Goal: Information Seeking & Learning: Learn about a topic

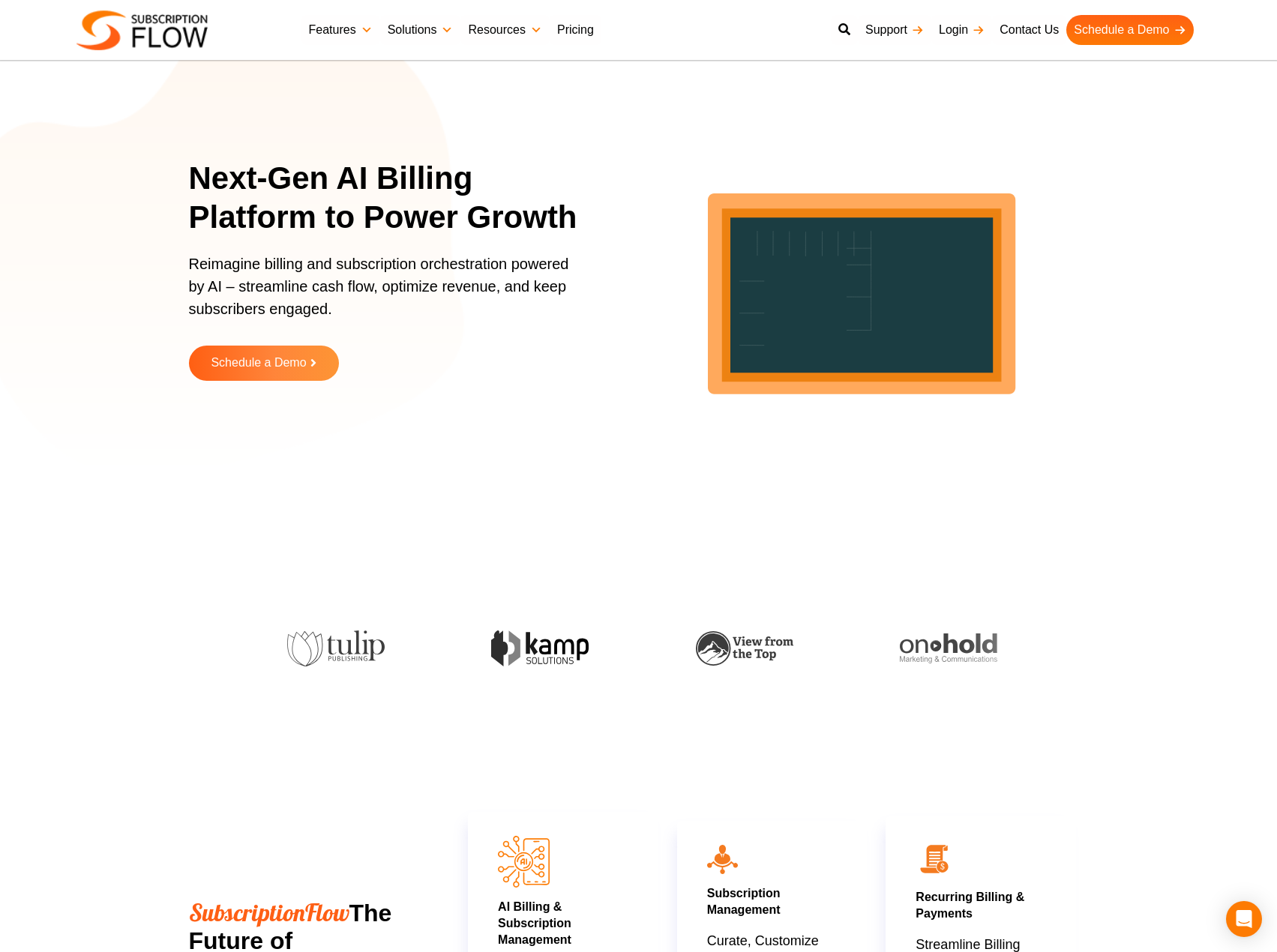
click at [1136, 444] on section "Next-Gen AI Billing Platform to Power Growth Reimagine billing and subscription…" at bounding box center [638, 281] width 1277 height 487
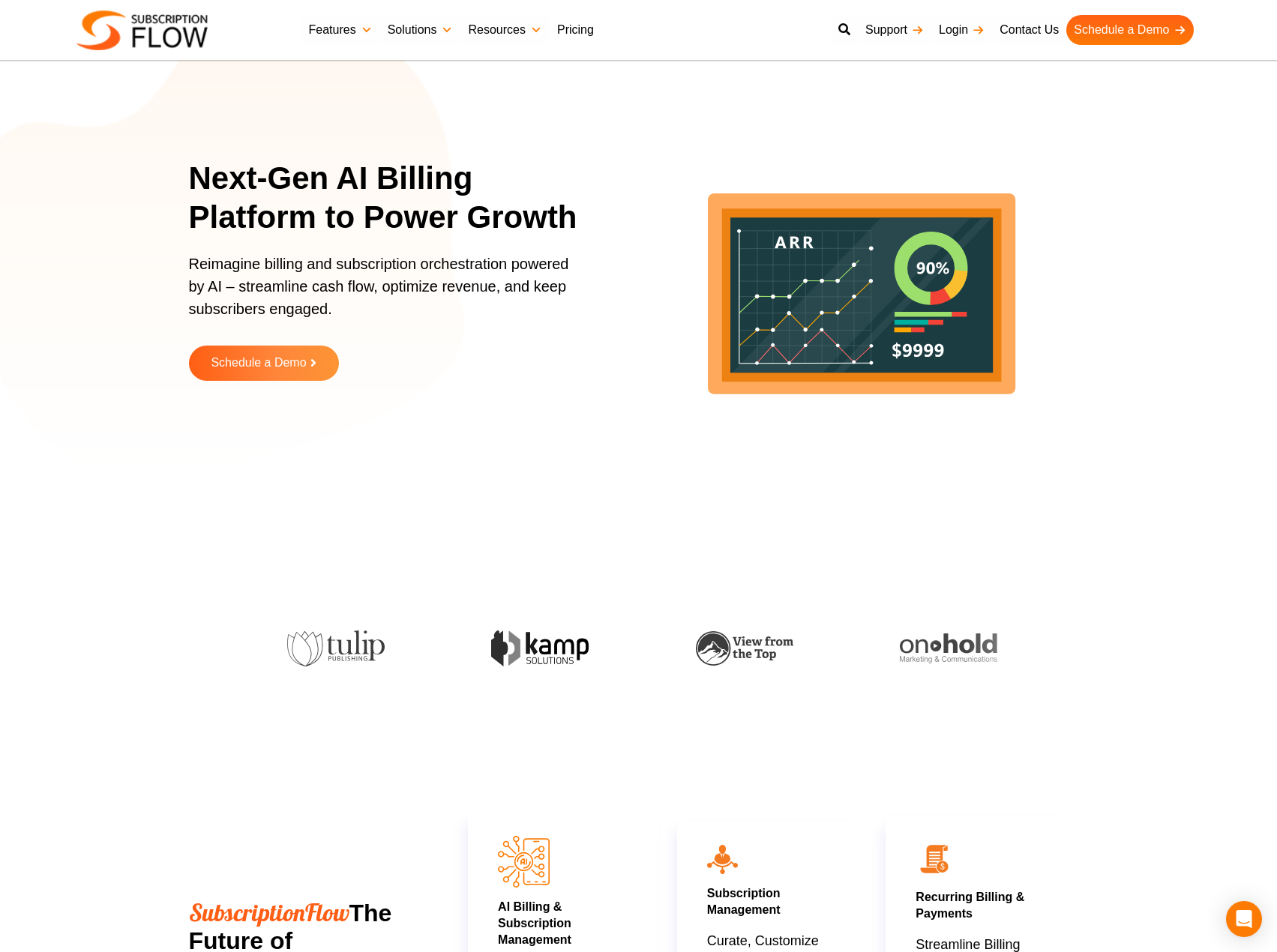
click at [567, 41] on link "Pricing" at bounding box center [575, 30] width 52 height 30
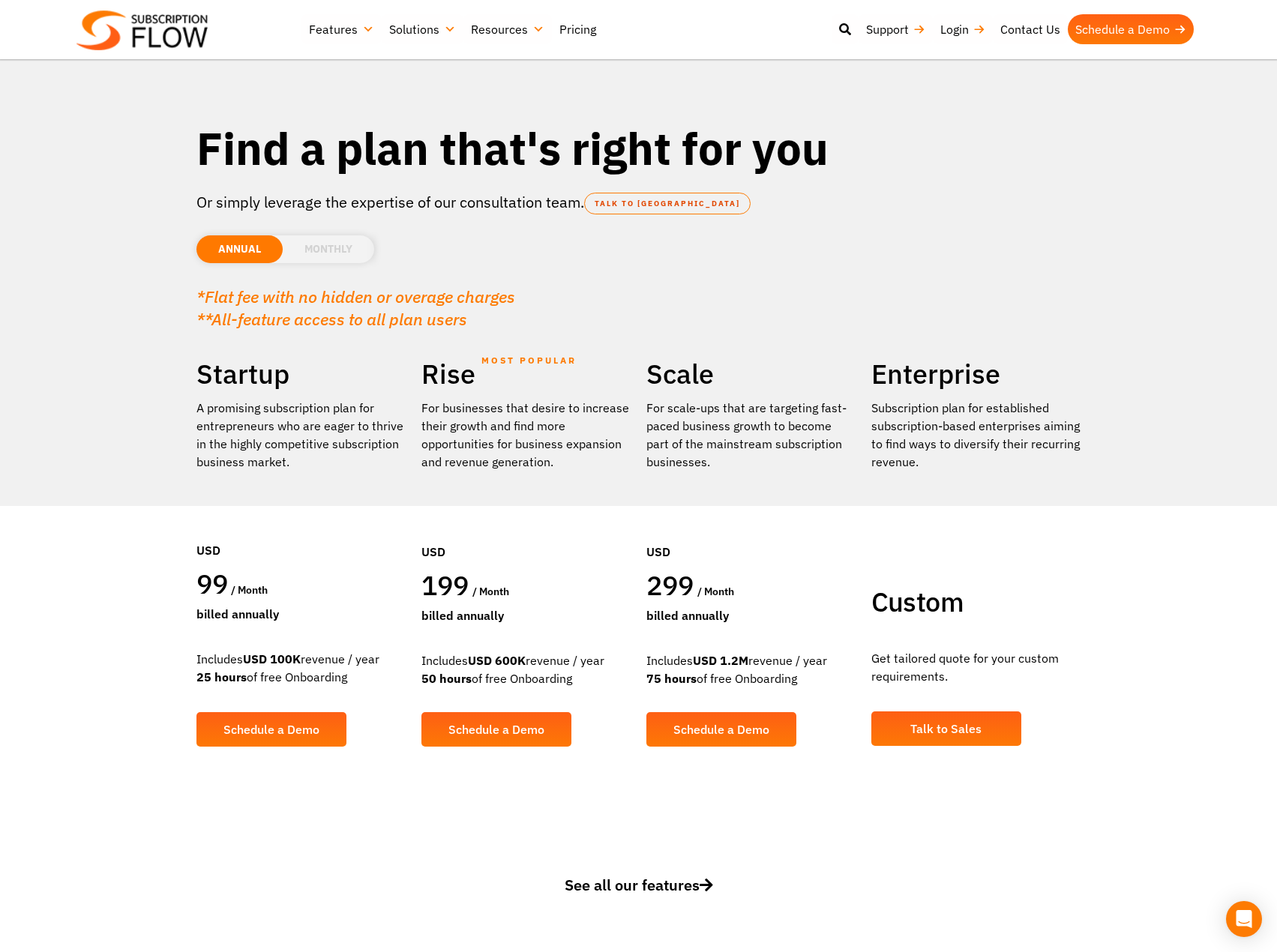
drag, startPoint x: 207, startPoint y: 657, endPoint x: 345, endPoint y: 676, distance: 139.3
click at [345, 676] on div "Includes USD 100K revenue / year 25 hours of free Onboarding" at bounding box center [301, 667] width 210 height 36
drag, startPoint x: 350, startPoint y: 675, endPoint x: 219, endPoint y: 654, distance: 132.7
click at [219, 654] on div "Includes USD 100K revenue / year 25 hours of free Onboarding" at bounding box center [301, 667] width 210 height 36
drag, startPoint x: 198, startPoint y: 655, endPoint x: 333, endPoint y: 679, distance: 137.1
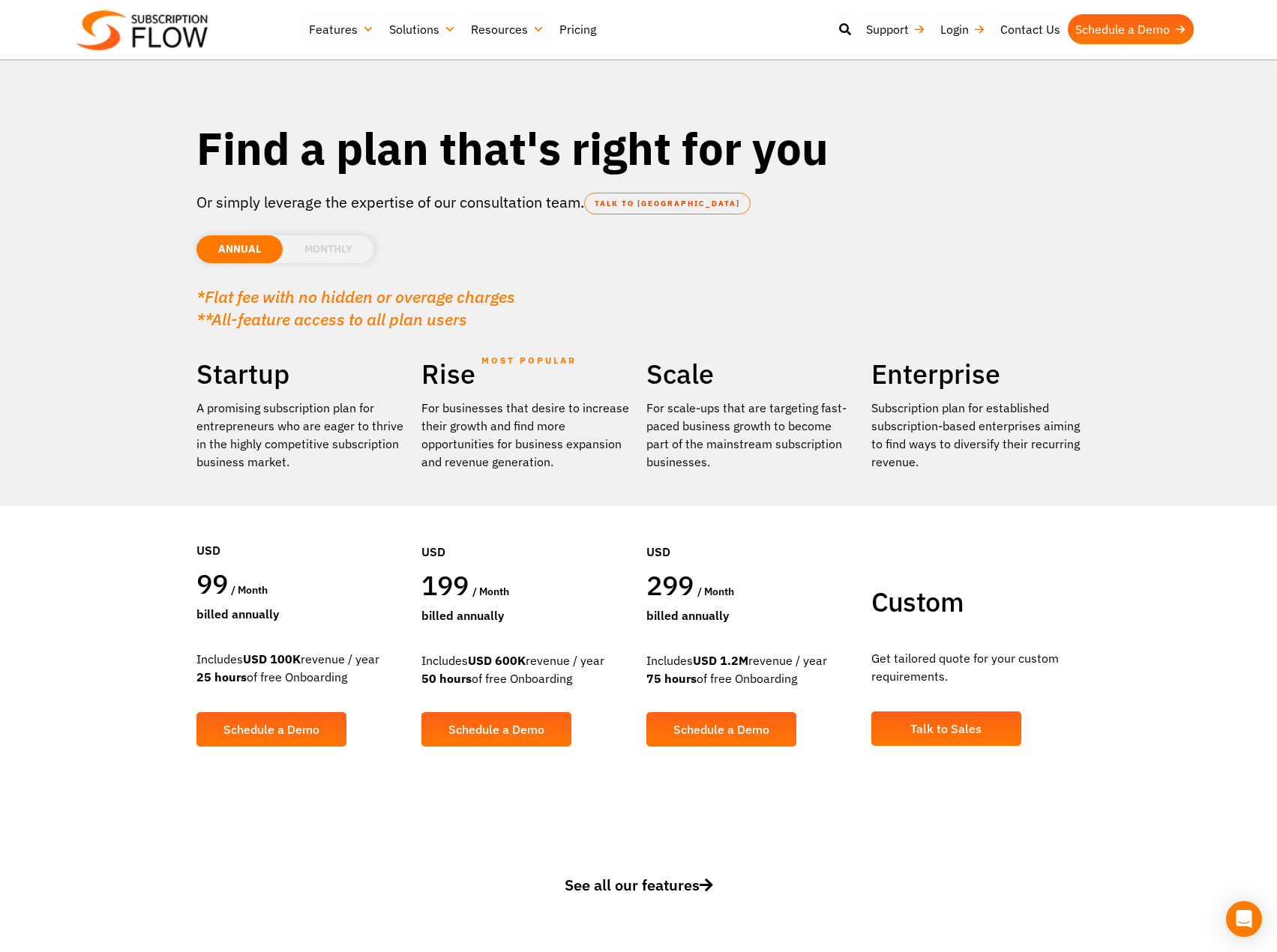
click at [333, 679] on div "Includes USD 100K revenue / year 25 hours of free Onboarding" at bounding box center [301, 667] width 210 height 36
drag, startPoint x: 429, startPoint y: 429, endPoint x: 523, endPoint y: 462, distance: 99.6
click at [517, 453] on div "For businesses that desire to increase their growth and find more opportunities…" at bounding box center [526, 435] width 210 height 72
drag, startPoint x: 214, startPoint y: 298, endPoint x: 464, endPoint y: 319, distance: 250.9
click at [464, 319] on p "*Flat fee with no hidden or overage charges **All-feature access to all plan us…" at bounding box center [638, 307] width 884 height 45
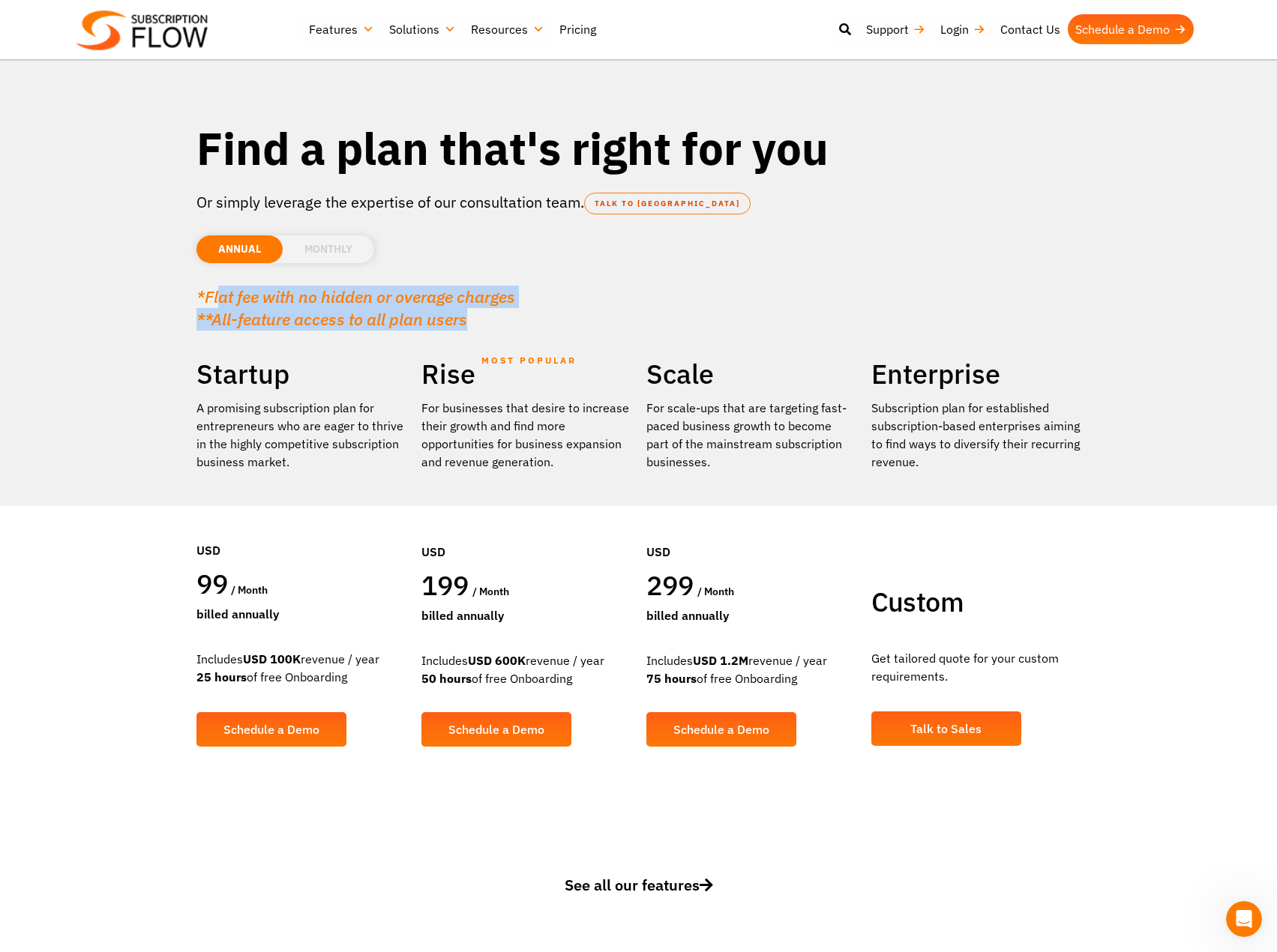
click at [480, 310] on p "*Flat fee with no hidden or overage charges **All-feature access to all plan us…" at bounding box center [638, 307] width 884 height 45
drag, startPoint x: 460, startPoint y: 310, endPoint x: 203, endPoint y: 290, distance: 257.8
click at [203, 290] on p "*Flat fee with no hidden or overage charges **All-feature access to all plan us…" at bounding box center [638, 307] width 884 height 45
click at [318, 293] on em "*Flat fee with no hidden or overage charges" at bounding box center [356, 296] width 319 height 22
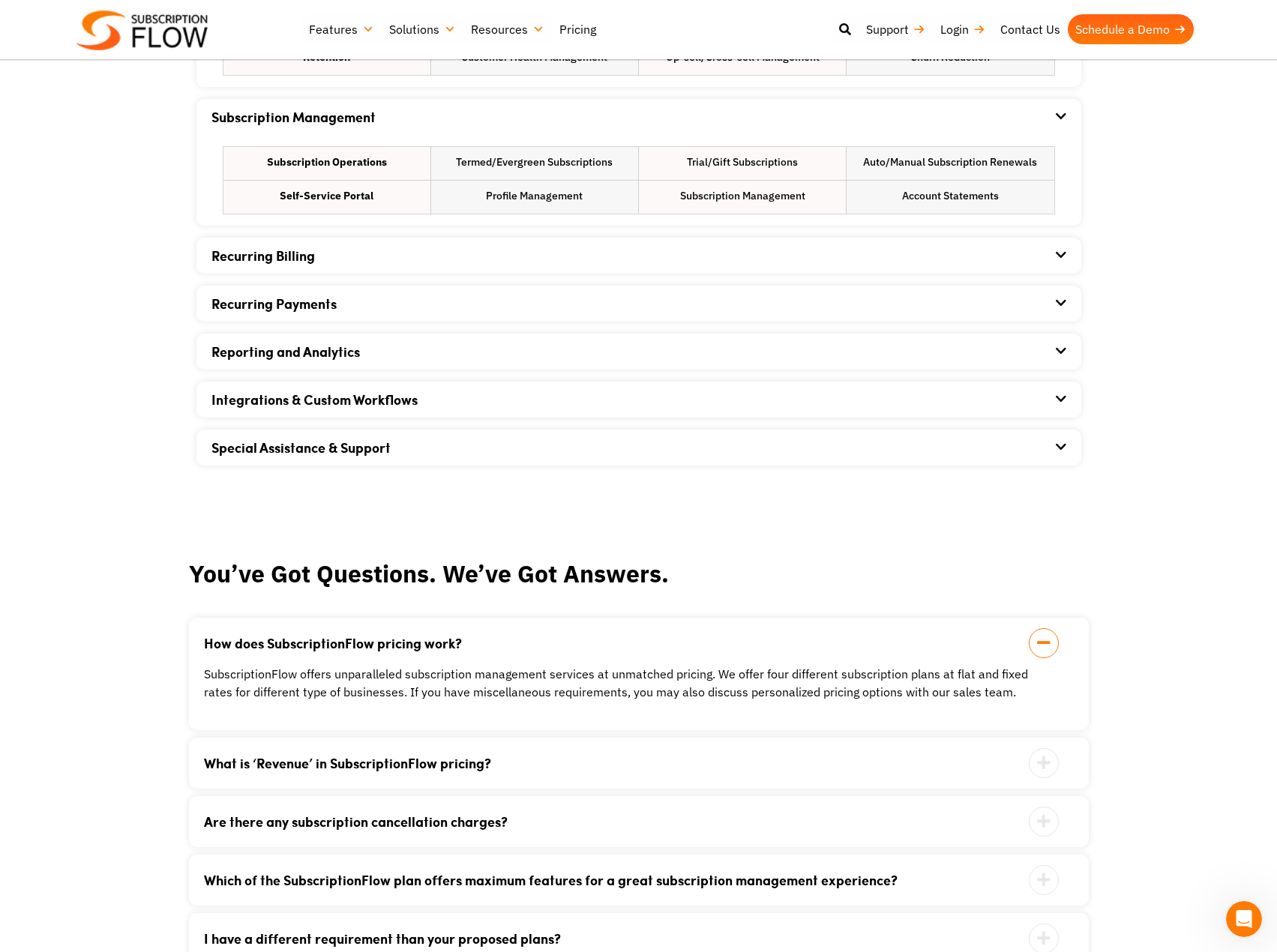
scroll to position [1049, 0]
click at [454, 254] on div "Recurring Billing" at bounding box center [638, 255] width 855 height 36
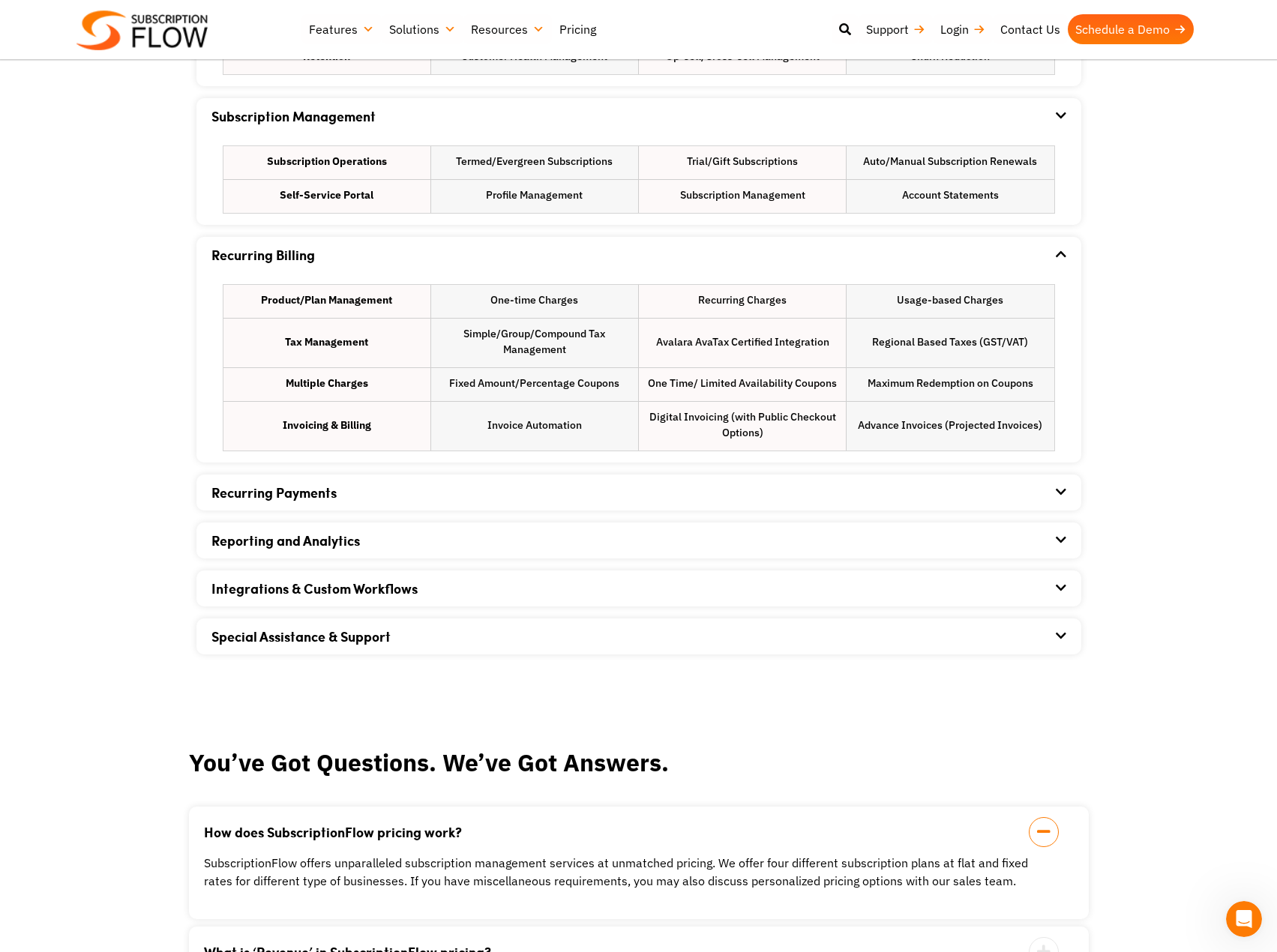
click at [442, 500] on div "Recurring Payments" at bounding box center [638, 492] width 855 height 36
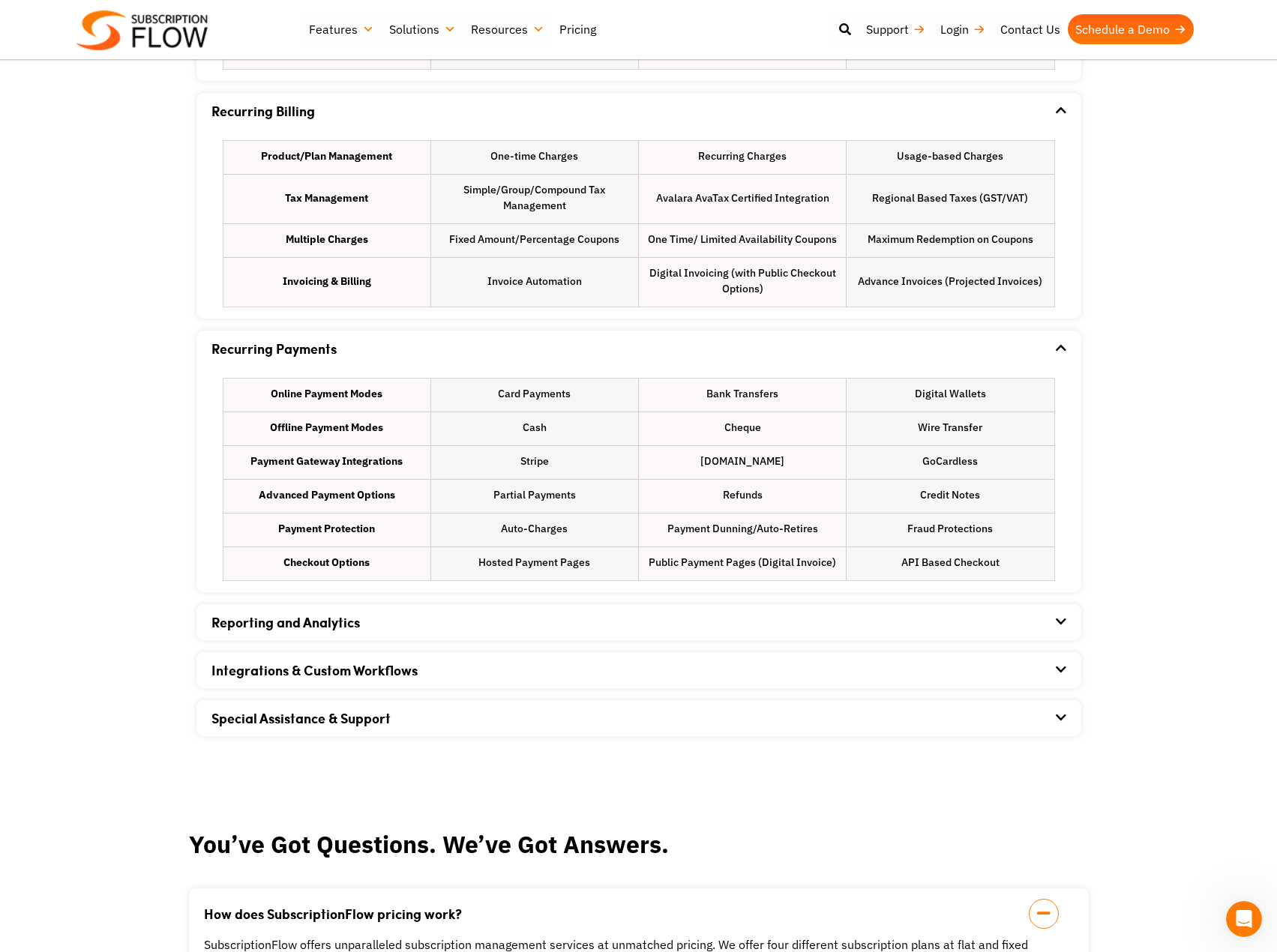
scroll to position [1200, 0]
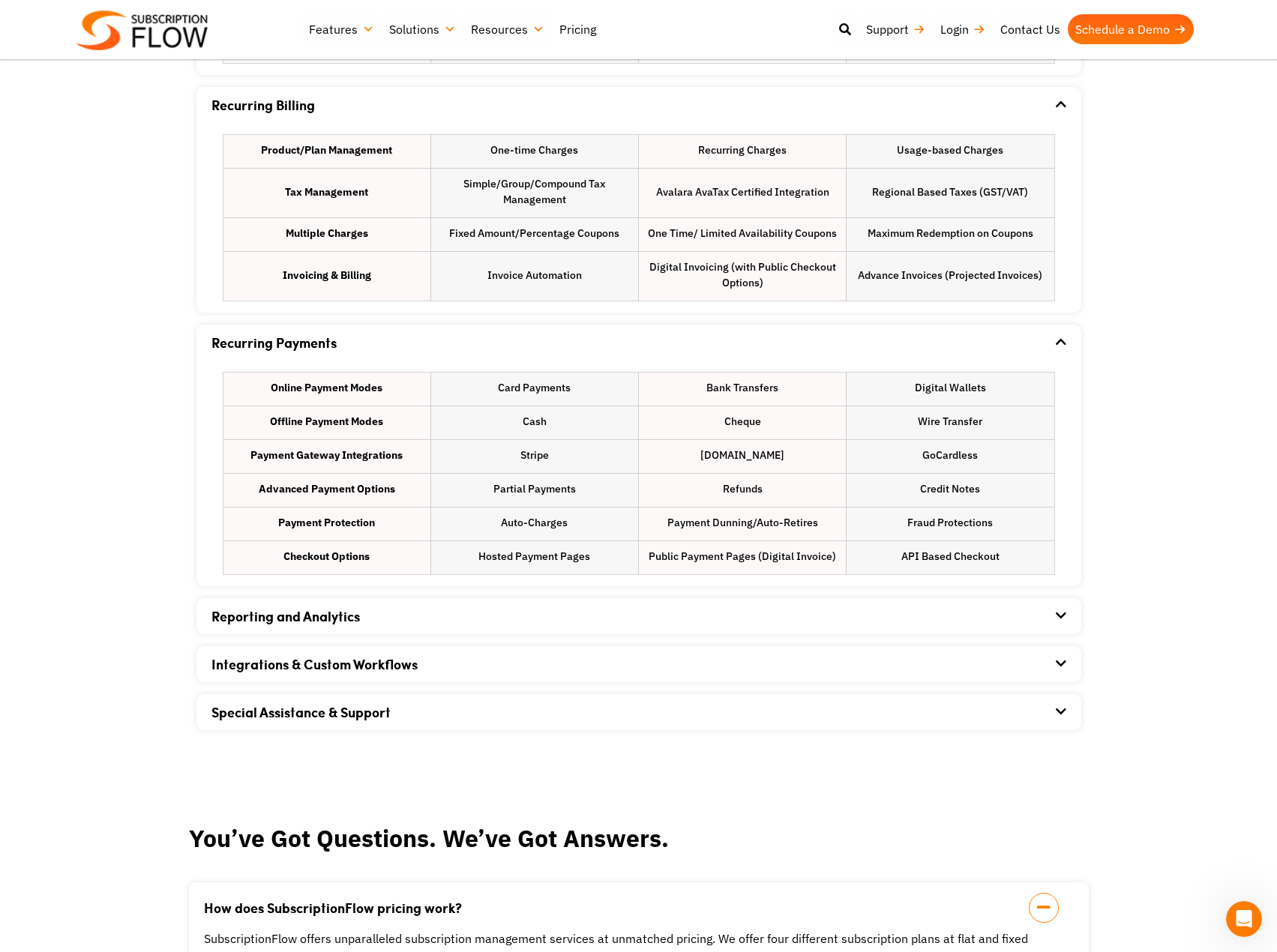
click at [481, 612] on div "Reporting and Analytics" at bounding box center [638, 616] width 855 height 36
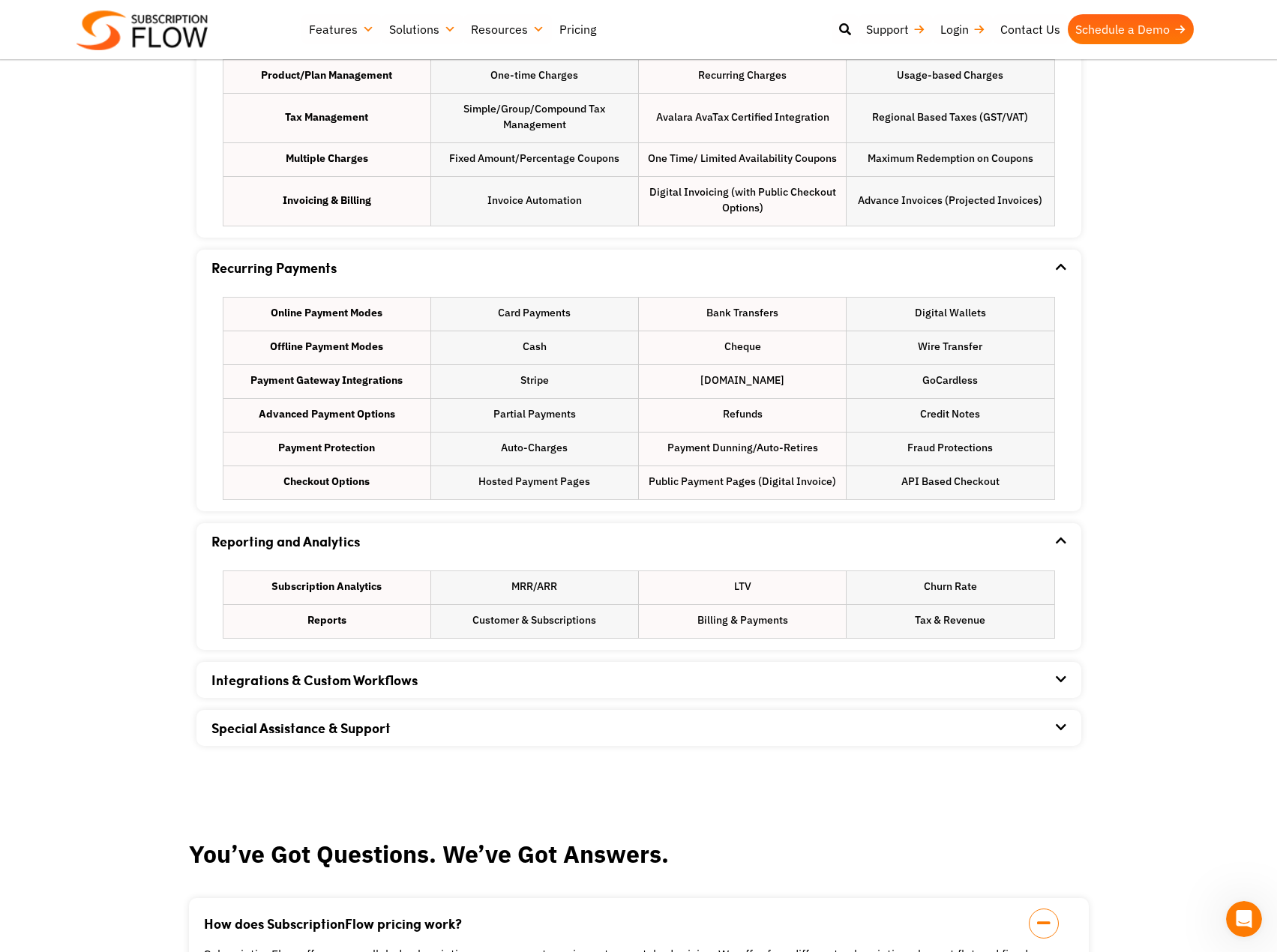
click at [476, 676] on div "Integrations & Custom Workflows" at bounding box center [638, 680] width 855 height 36
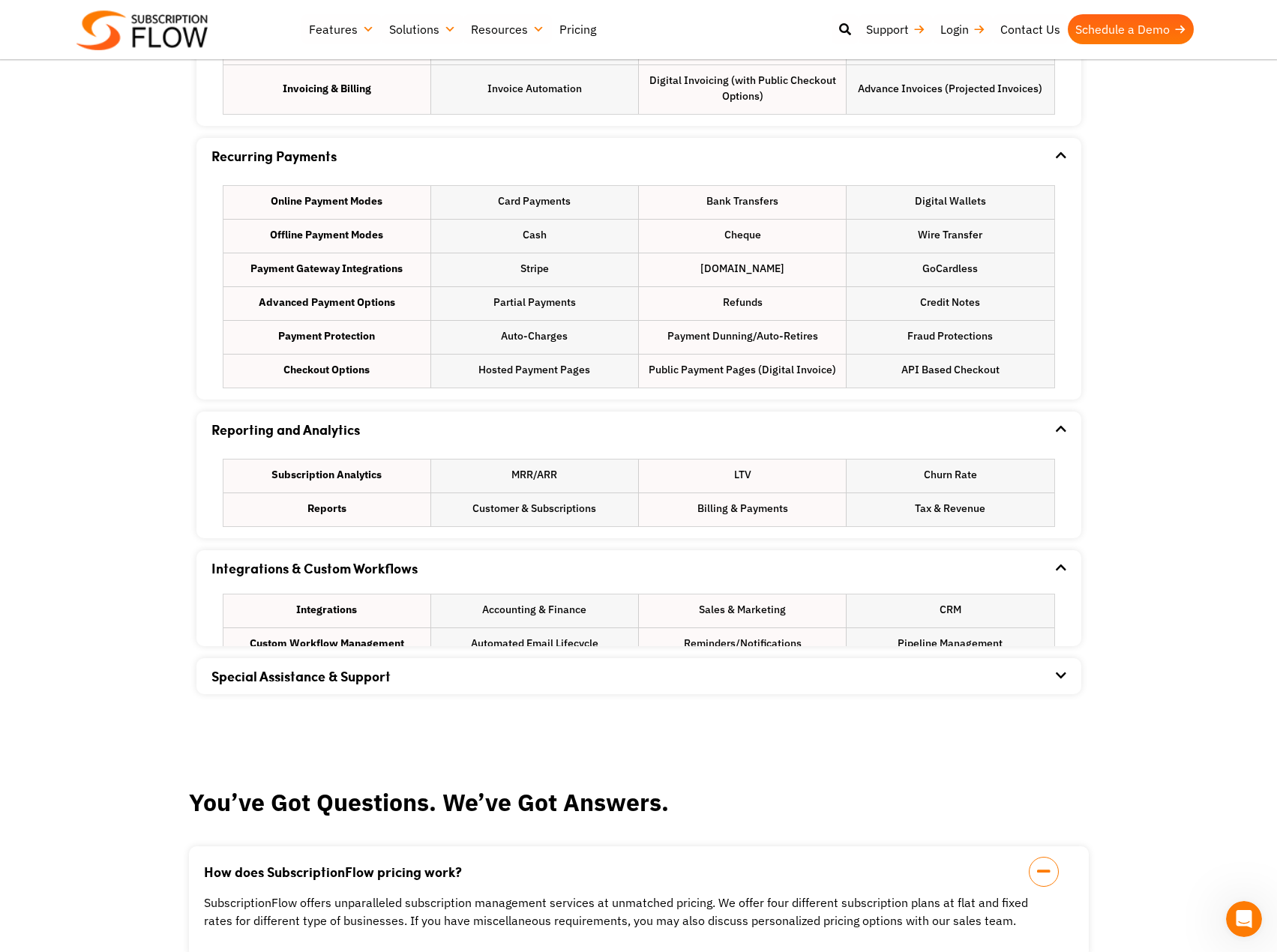
scroll to position [1575, 0]
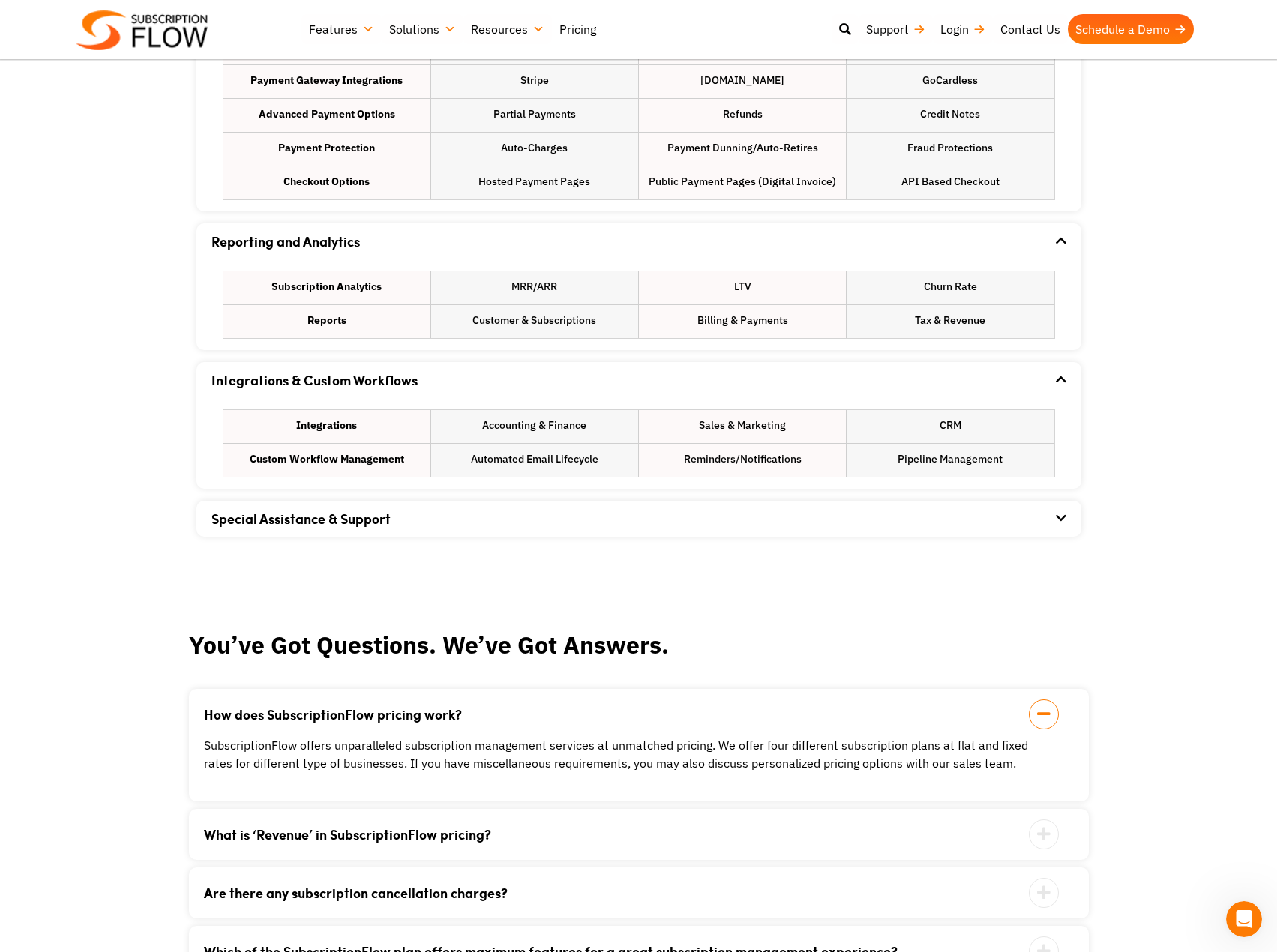
click at [510, 520] on div "Special Assistance & Support" at bounding box center [638, 518] width 855 height 36
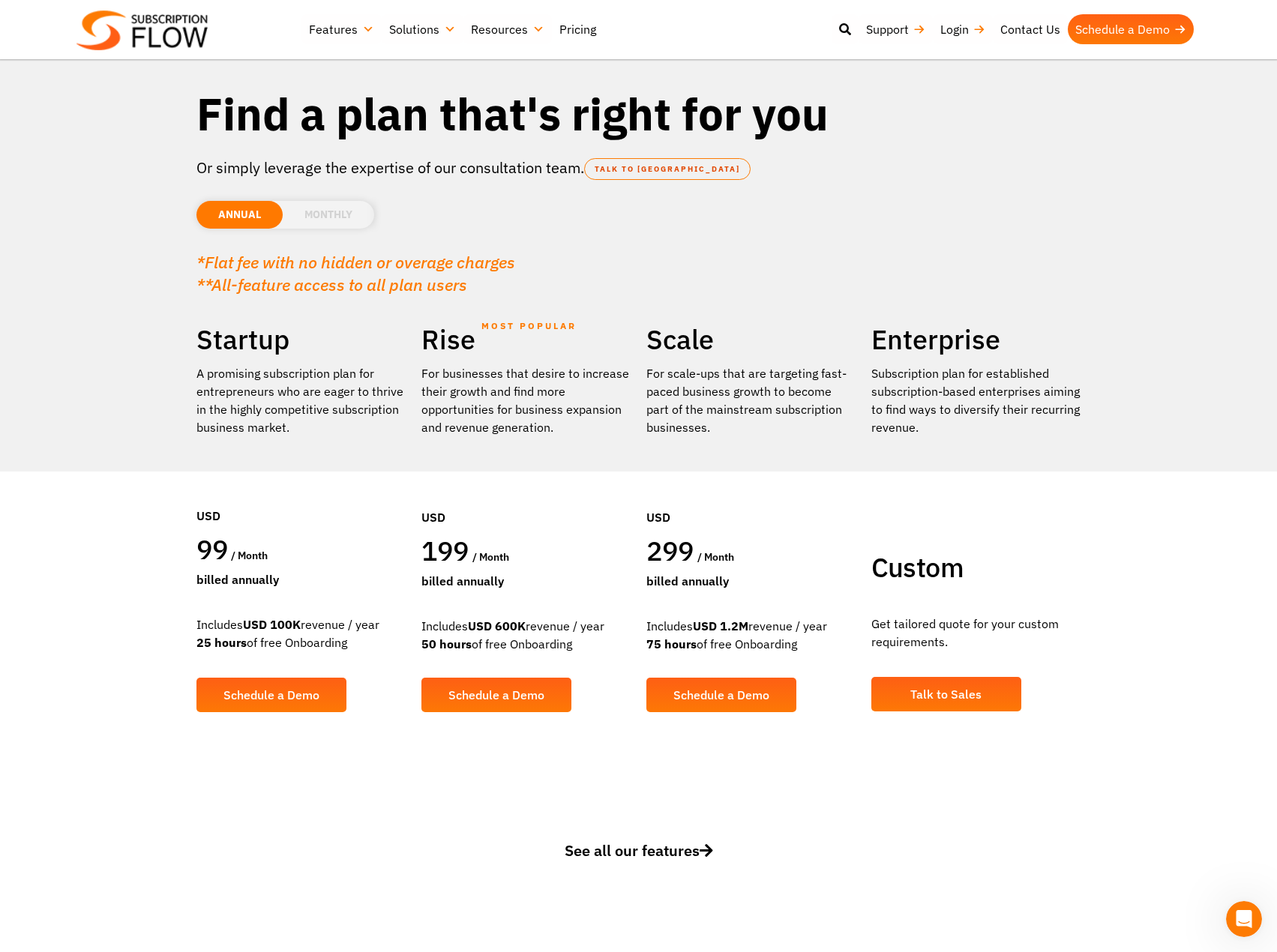
scroll to position [0, 0]
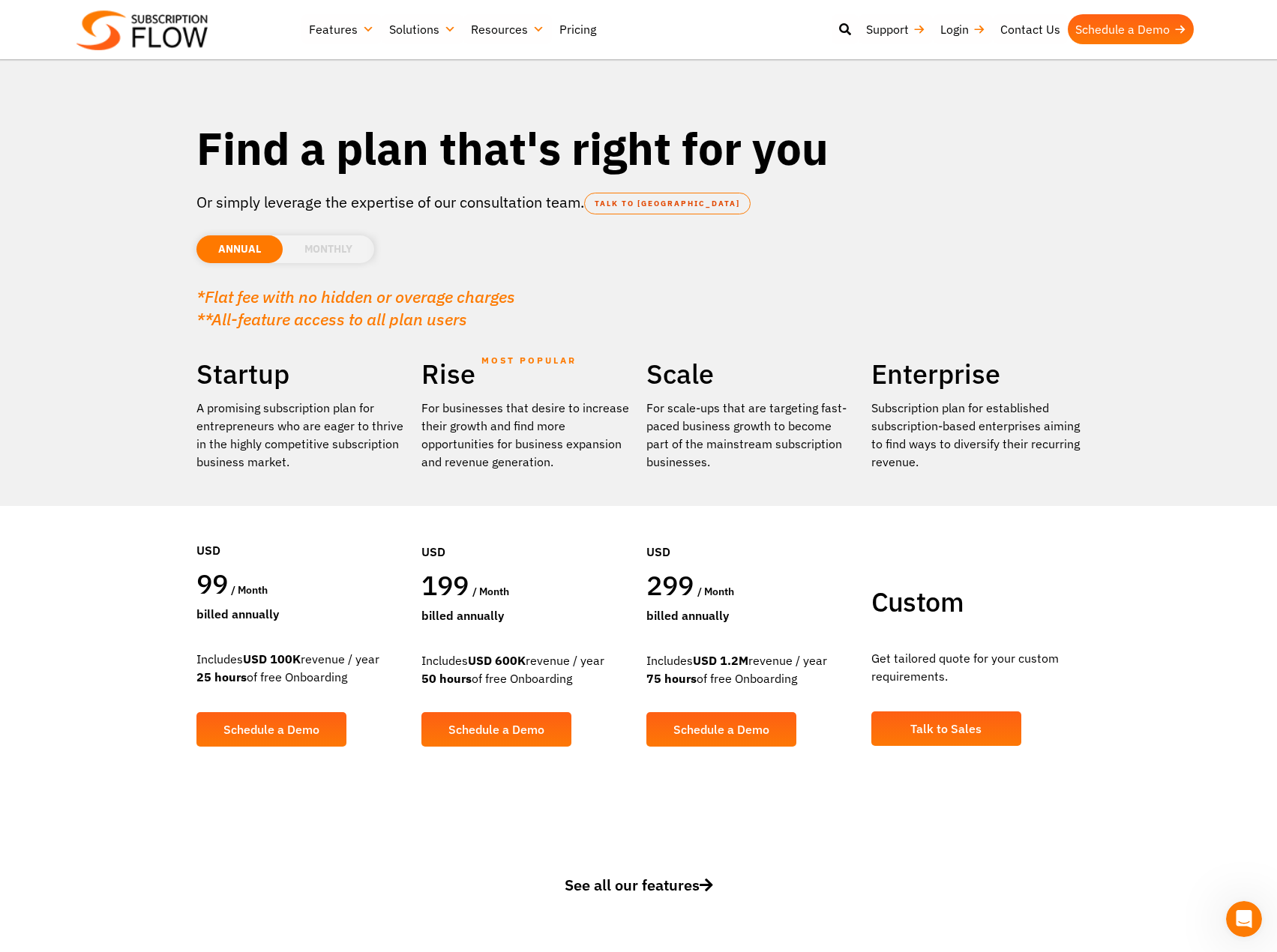
click at [315, 256] on li "MONTHLY" at bounding box center [328, 249] width 91 height 28
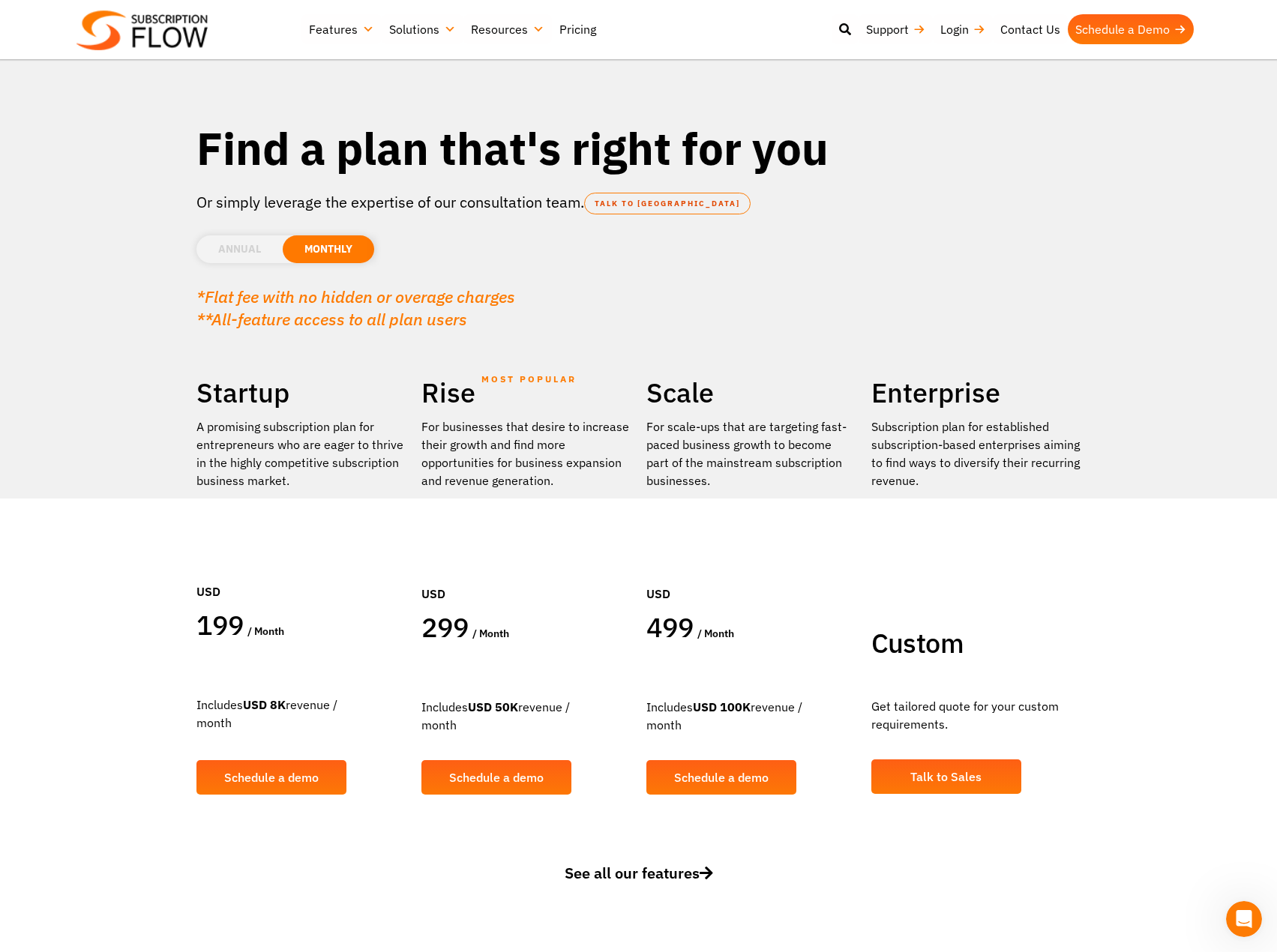
click at [256, 250] on li "ANNUAL" at bounding box center [240, 249] width 86 height 28
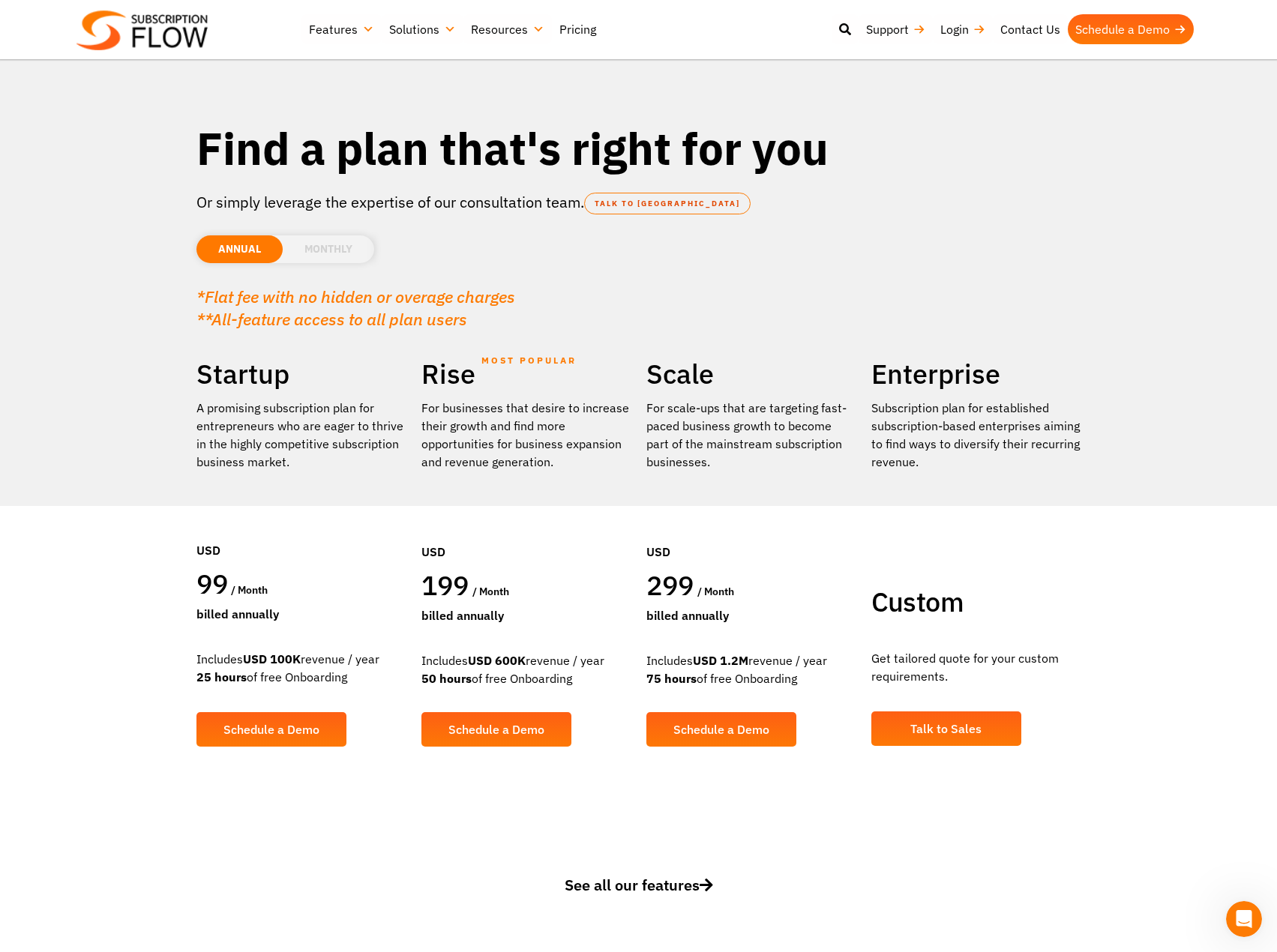
click at [332, 251] on li "MONTHLY" at bounding box center [328, 249] width 91 height 28
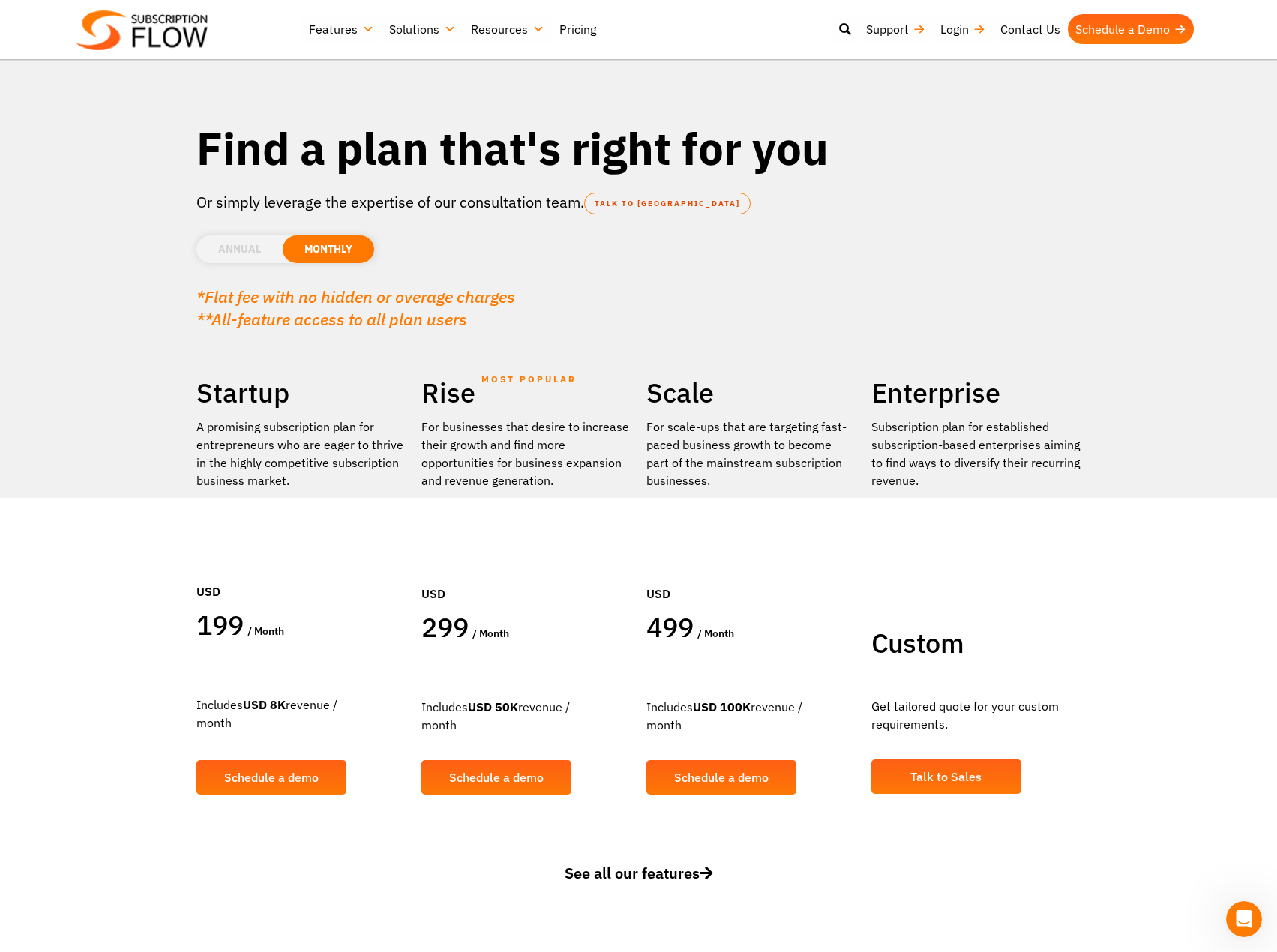
click at [250, 248] on li "ANNUAL" at bounding box center [240, 249] width 86 height 28
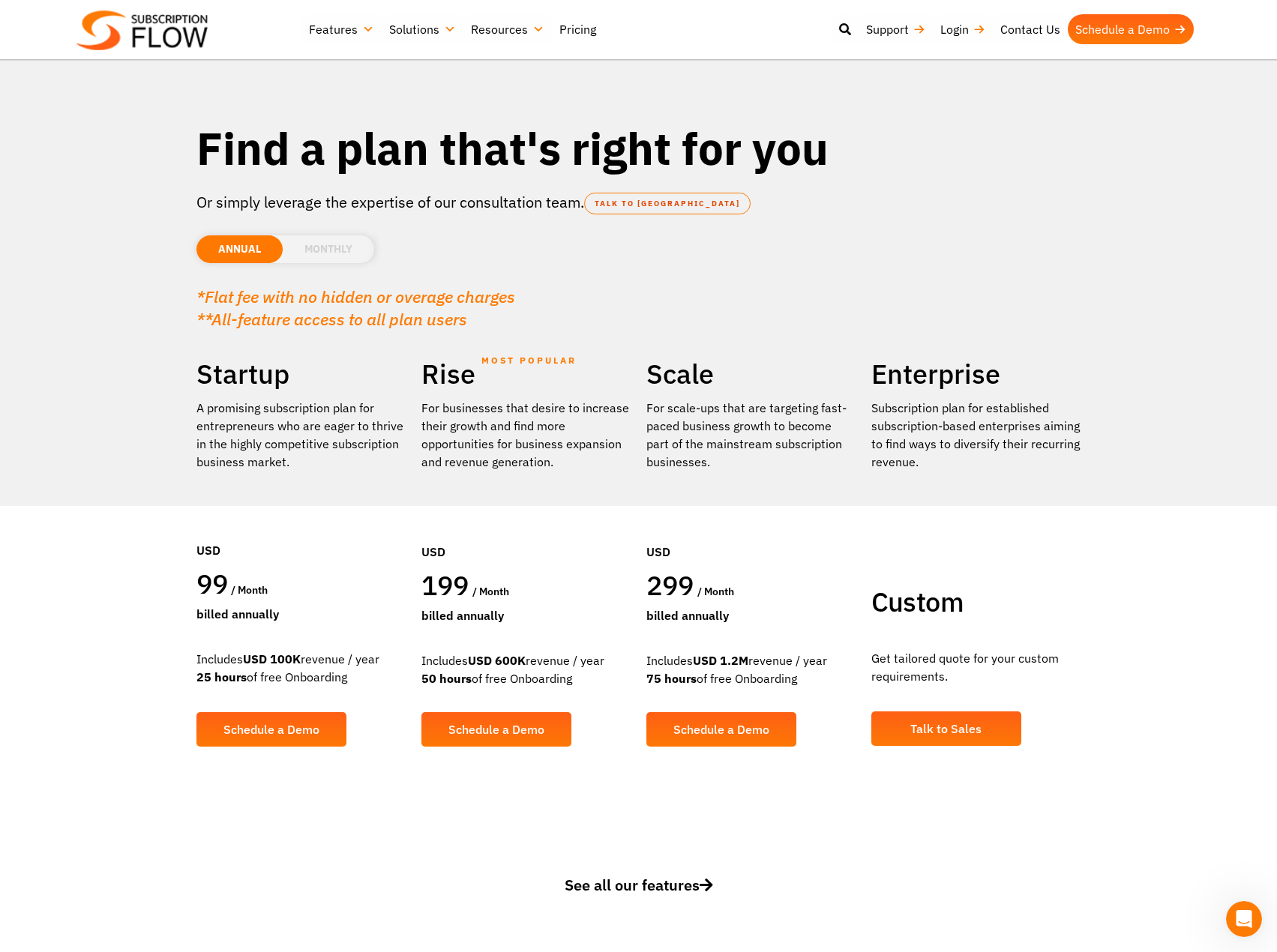
click at [331, 250] on li "MONTHLY" at bounding box center [328, 249] width 91 height 28
